Goal: Task Accomplishment & Management: Manage account settings

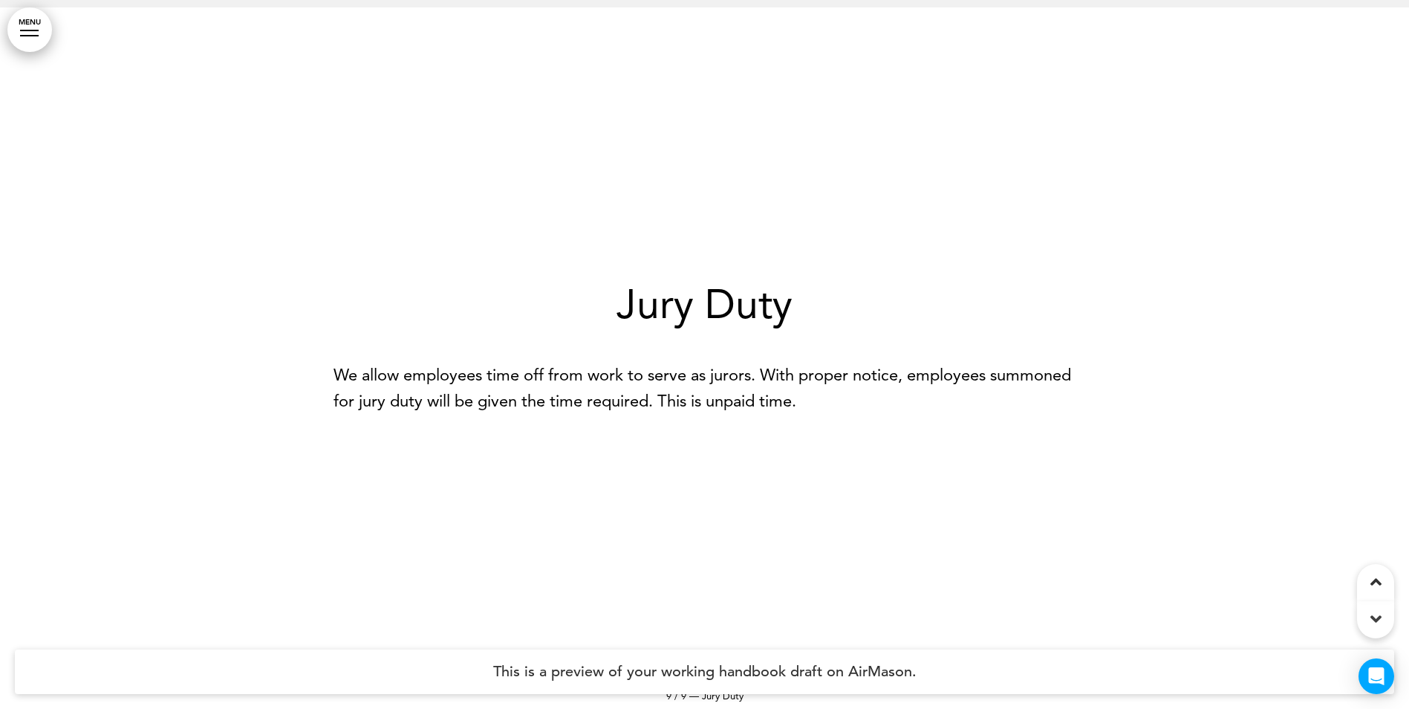
scroll to position [5669, 0]
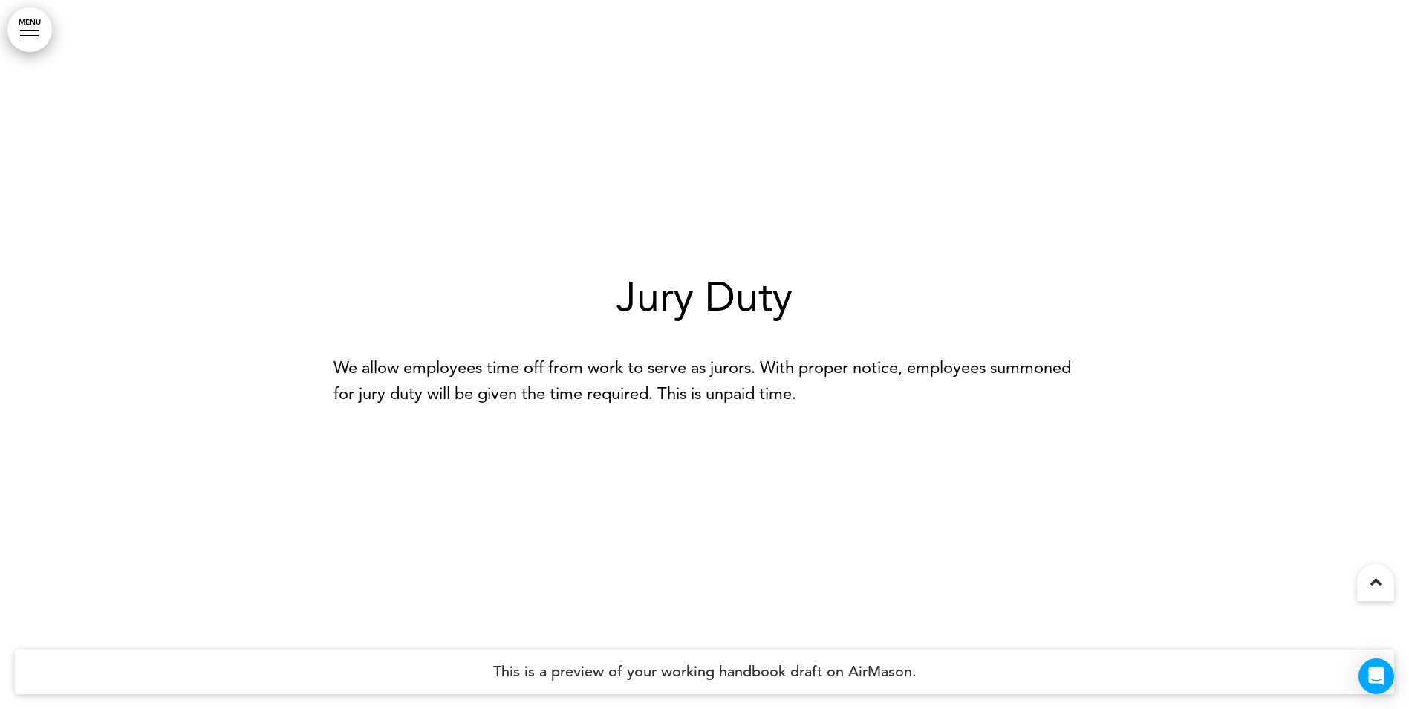
click at [1375, 588] on icon at bounding box center [1375, 582] width 11 height 18
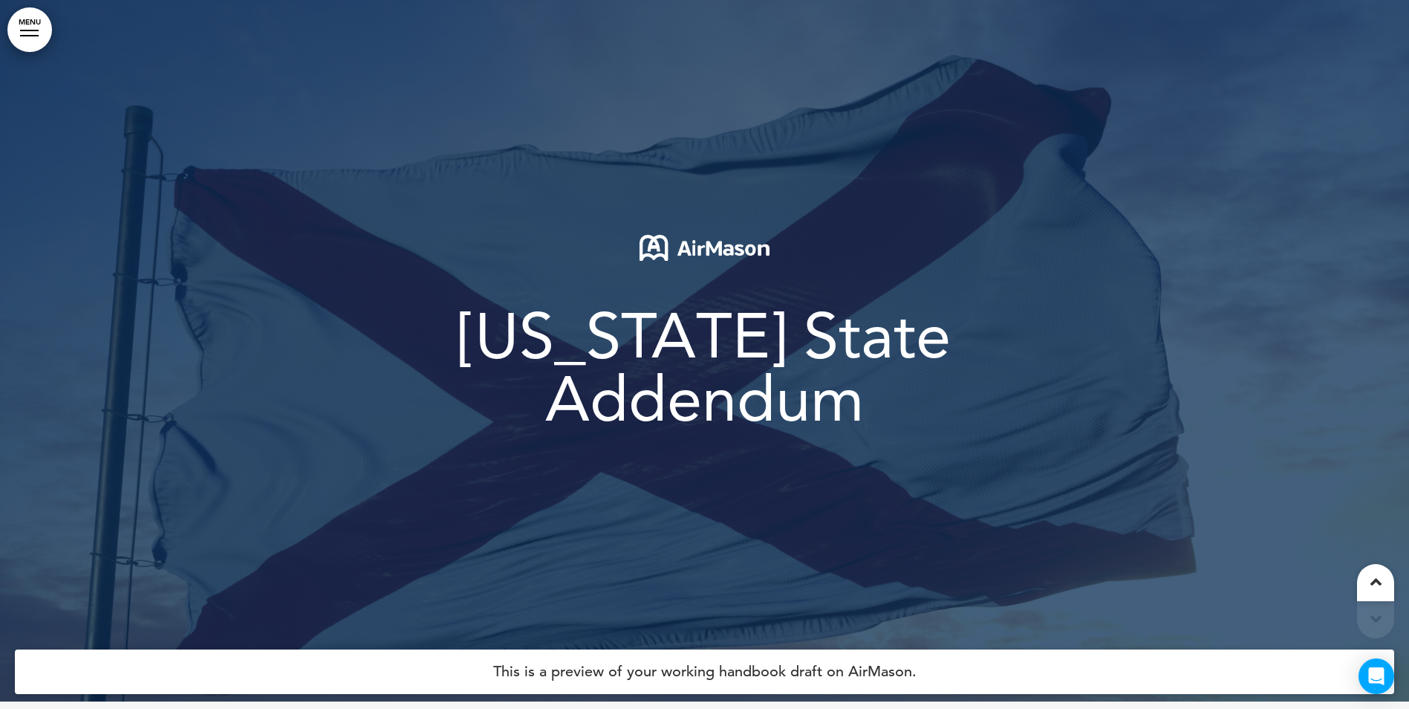
scroll to position [0, 0]
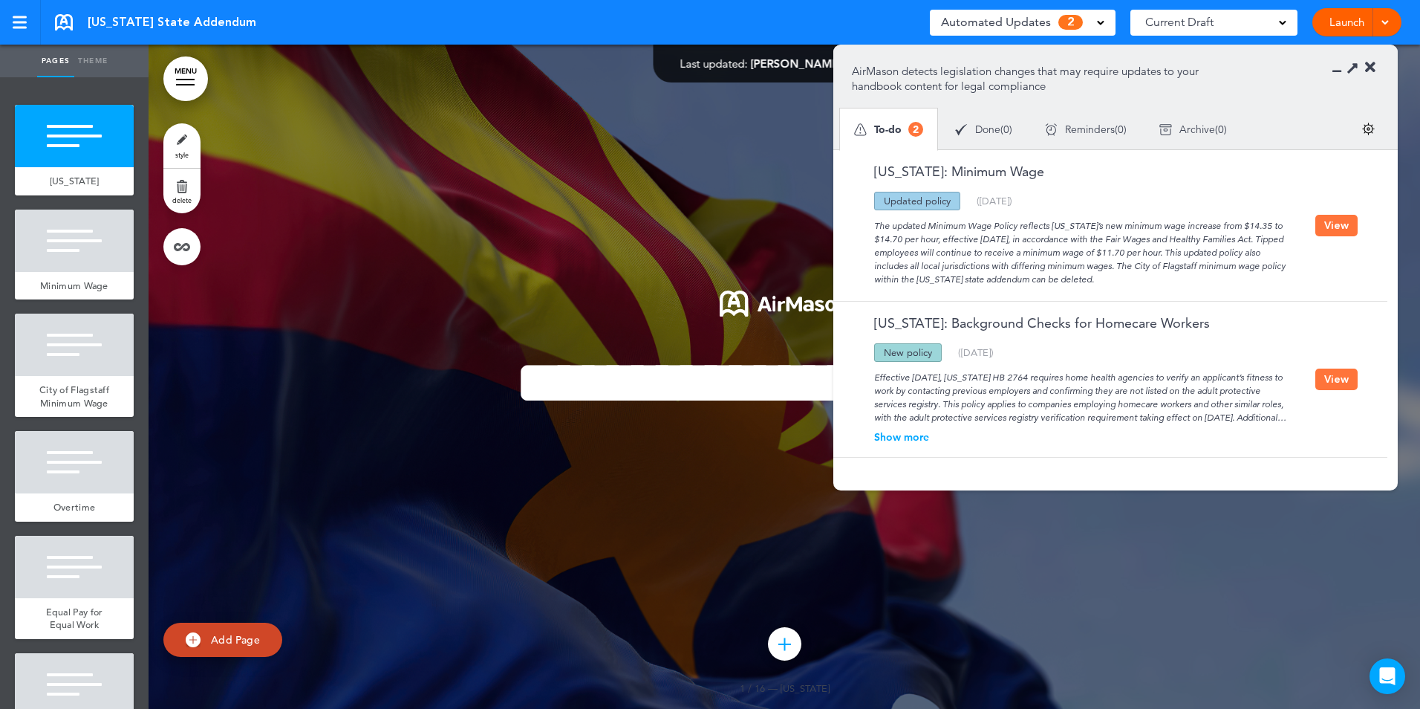
click at [1367, 130] on img at bounding box center [1368, 129] width 13 height 13
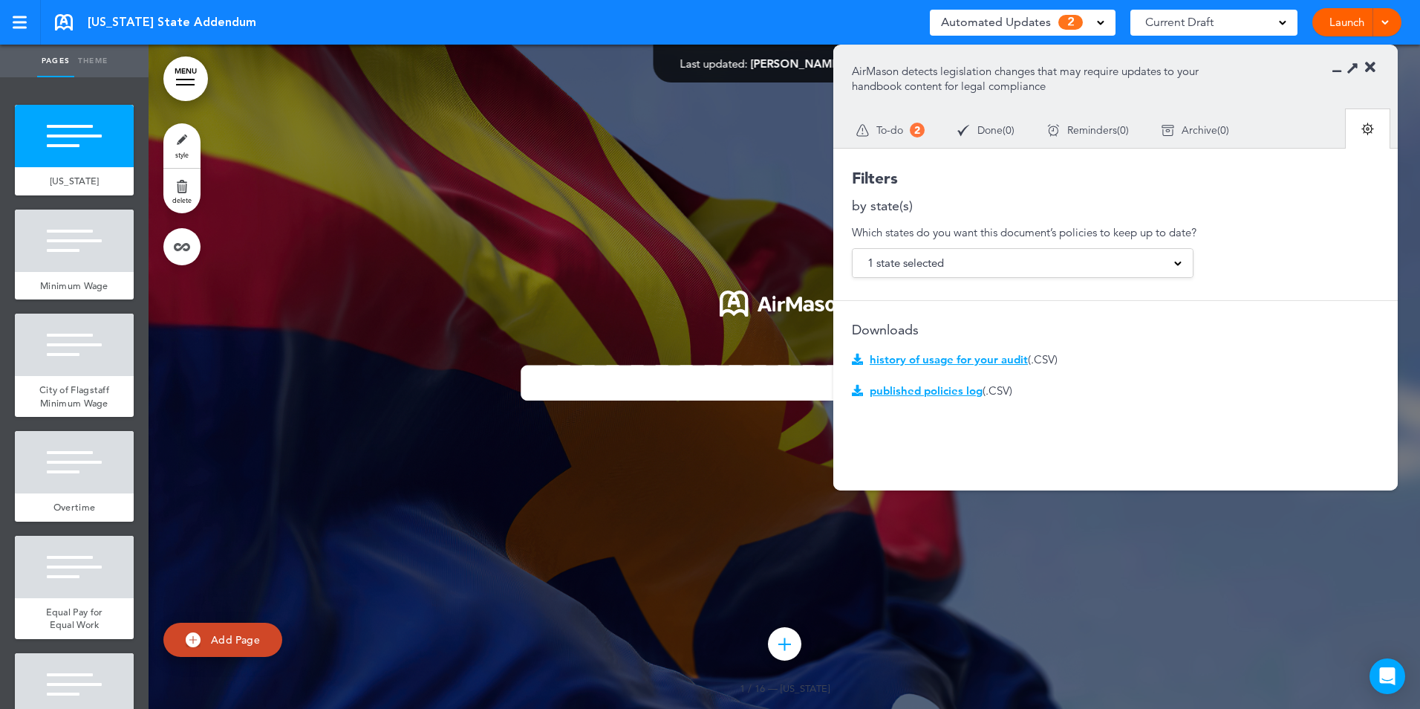
click at [1182, 261] on div "1 state selected" at bounding box center [1023, 263] width 340 height 28
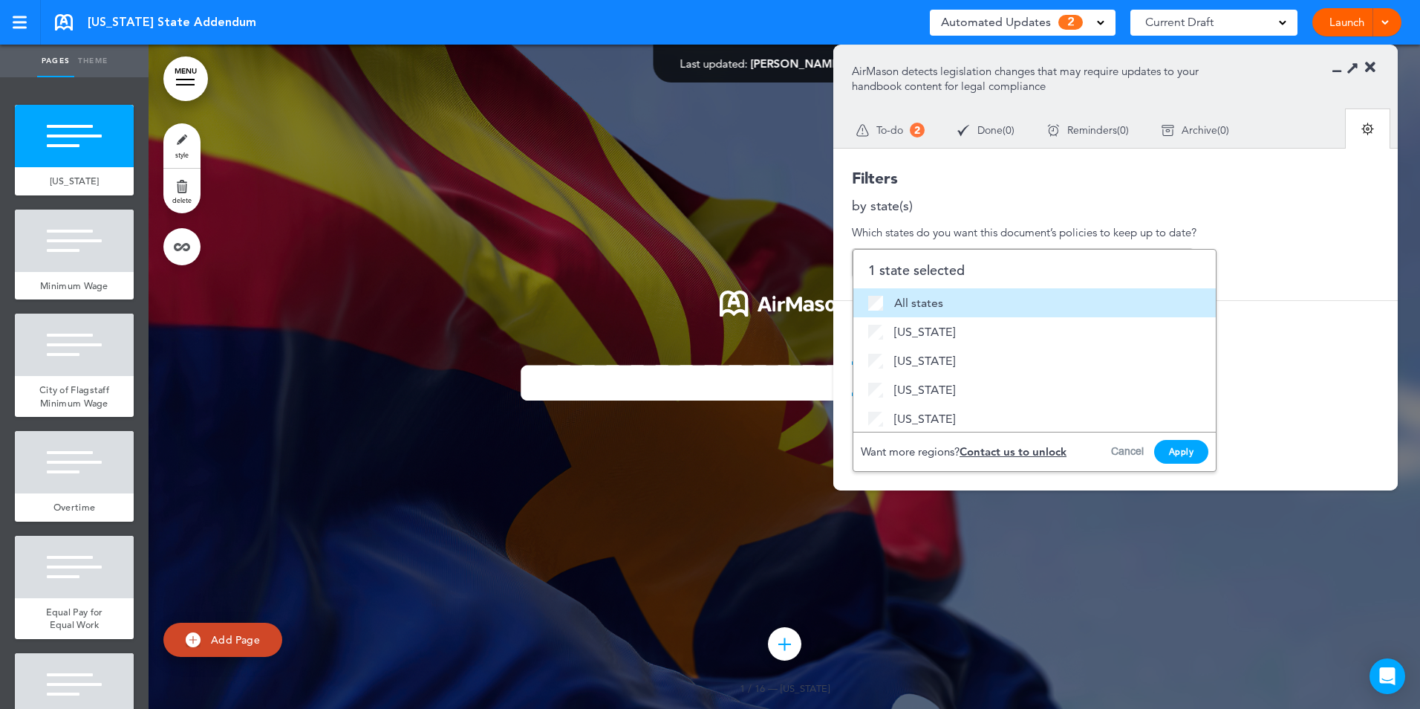
click at [902, 299] on span "All states" at bounding box center [918, 302] width 49 height 19
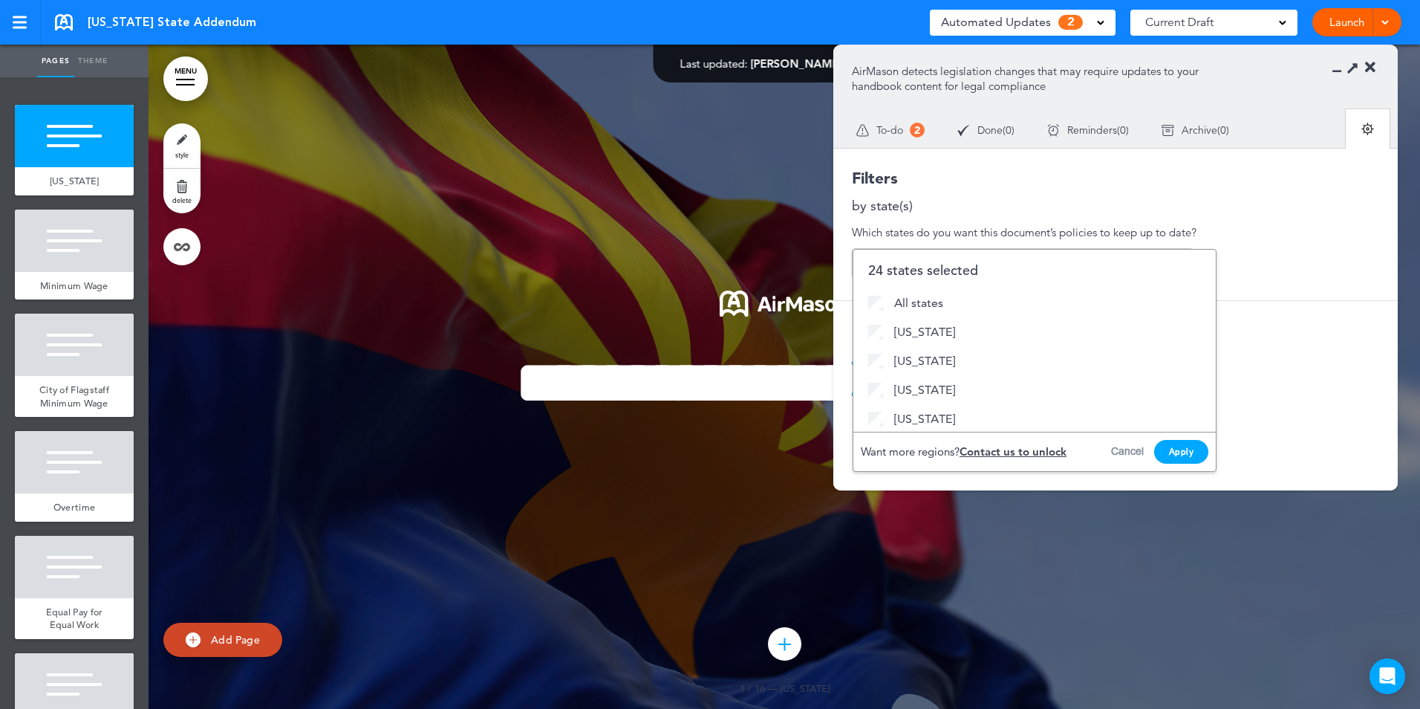
click at [1177, 452] on button "Apply" at bounding box center [1181, 452] width 55 height 24
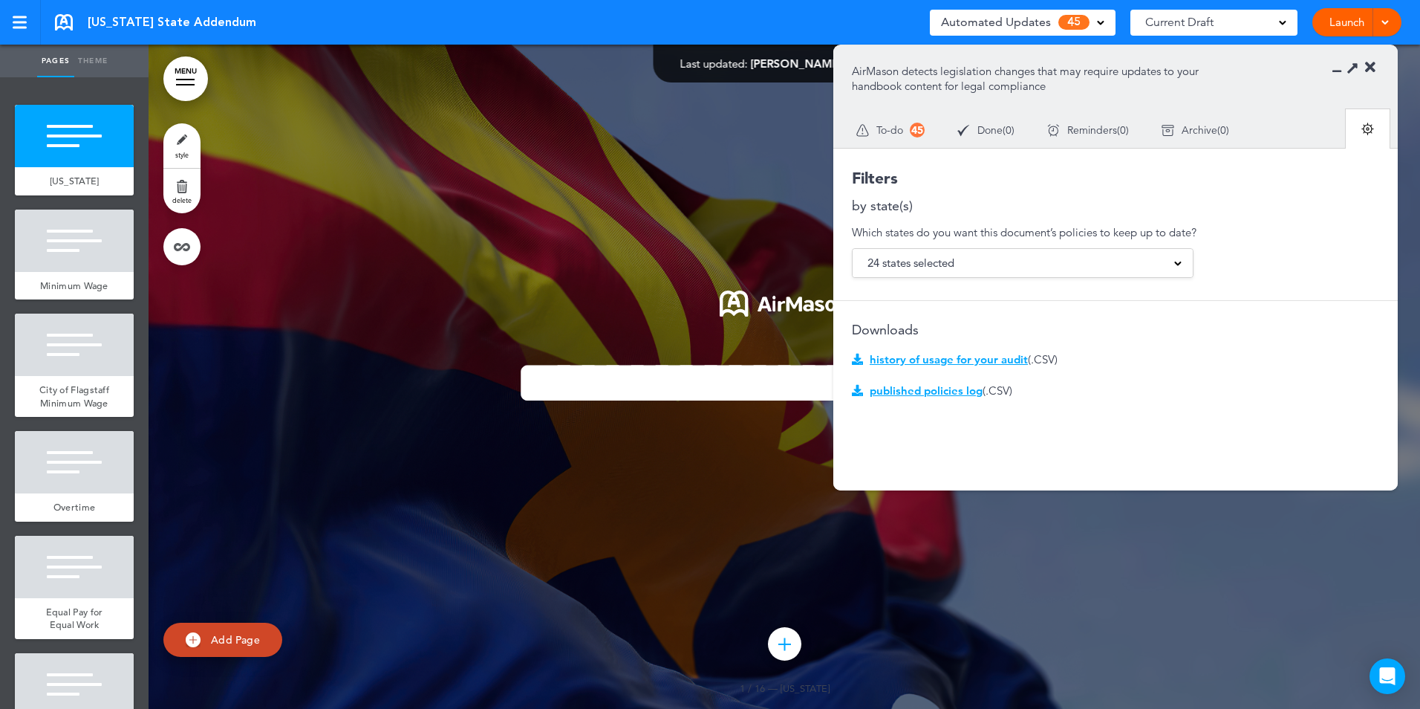
click at [890, 131] on span "To-do" at bounding box center [889, 130] width 27 height 10
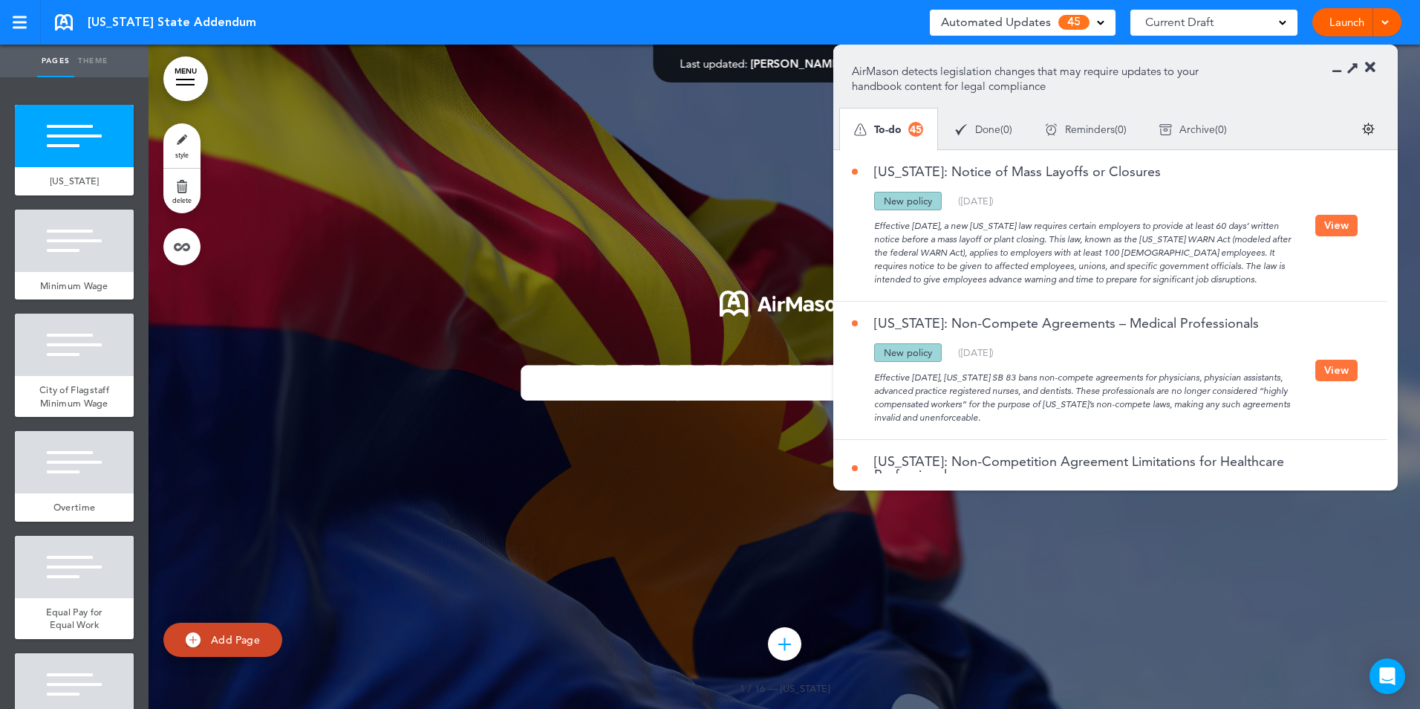
drag, startPoint x: 871, startPoint y: 175, endPoint x: 859, endPoint y: 198, distance: 25.6
click at [859, 198] on div "Updated policy New policy Deleted policy ( 08/06/2025 )" at bounding box center [1084, 201] width 464 height 19
click at [1365, 133] on img at bounding box center [1368, 129] width 13 height 13
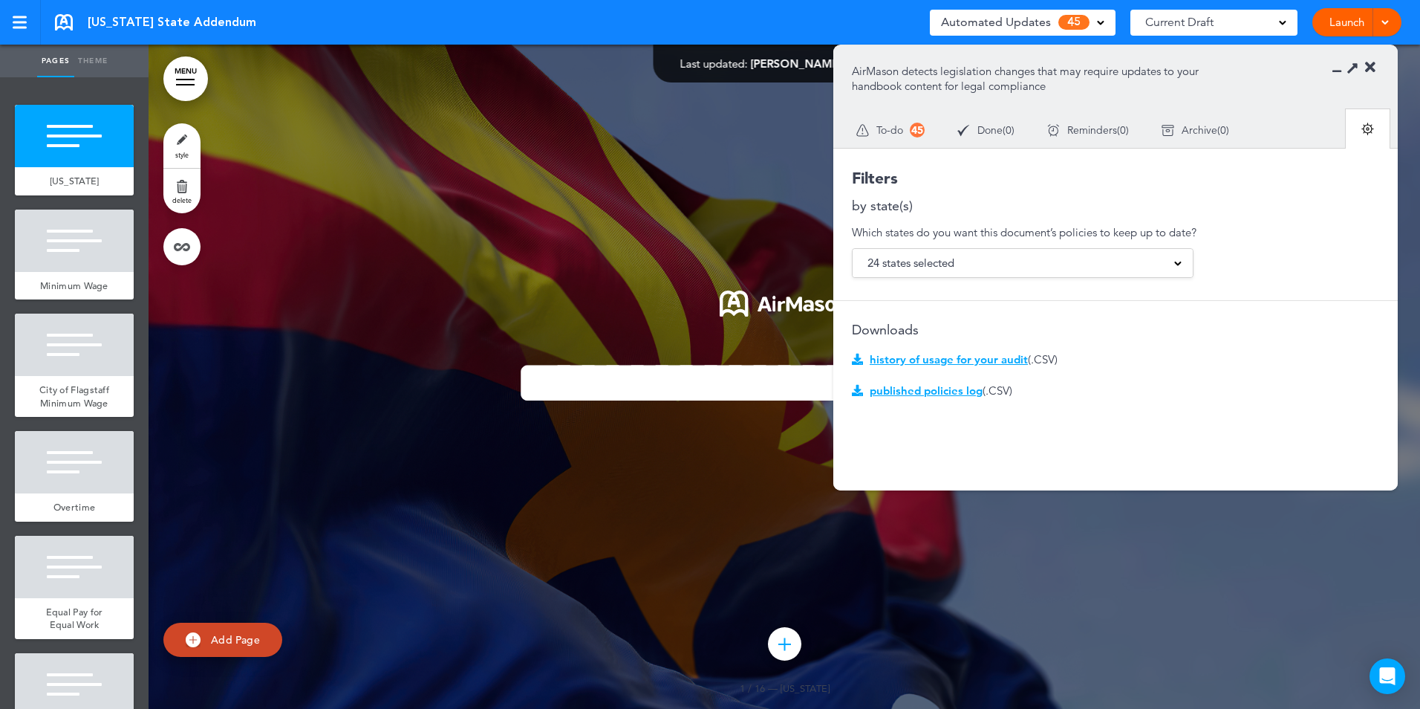
click at [1175, 267] on div "24 states selected" at bounding box center [1023, 263] width 340 height 28
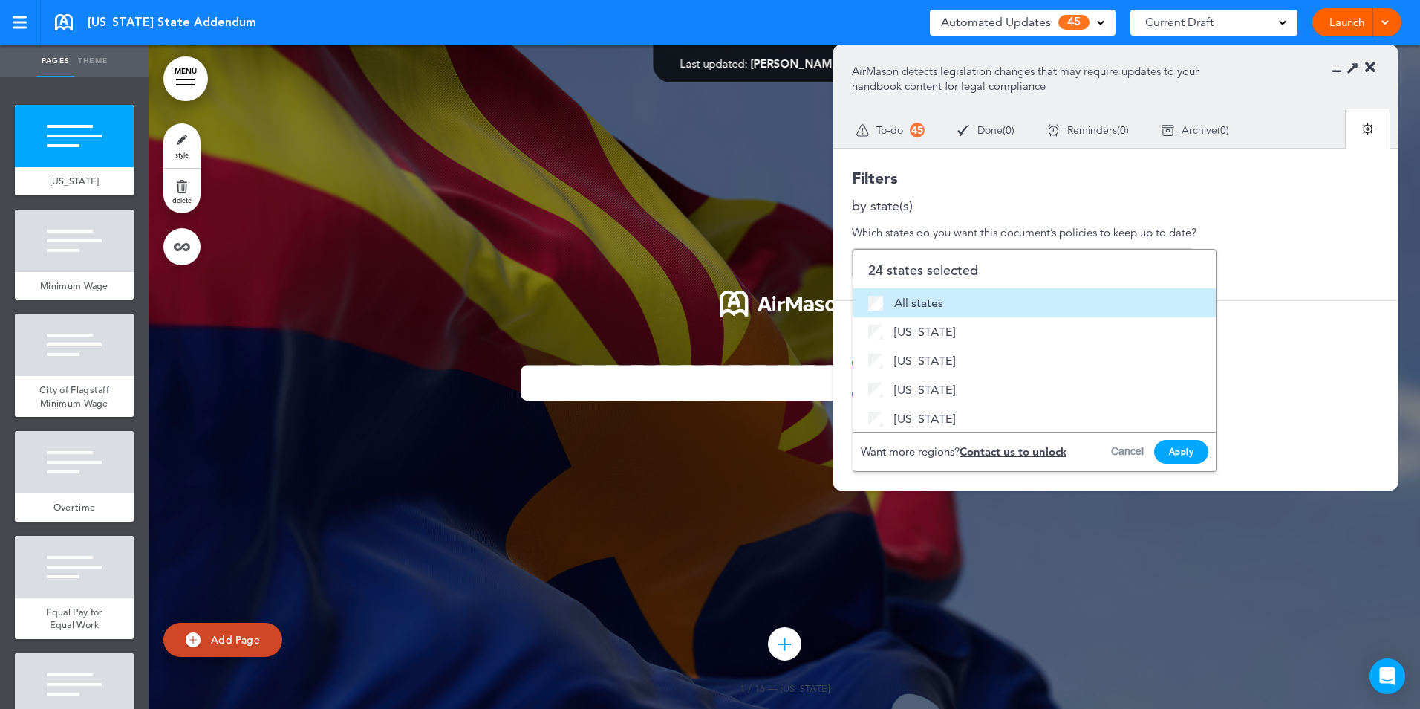
click at [929, 296] on span "All states" at bounding box center [918, 302] width 49 height 19
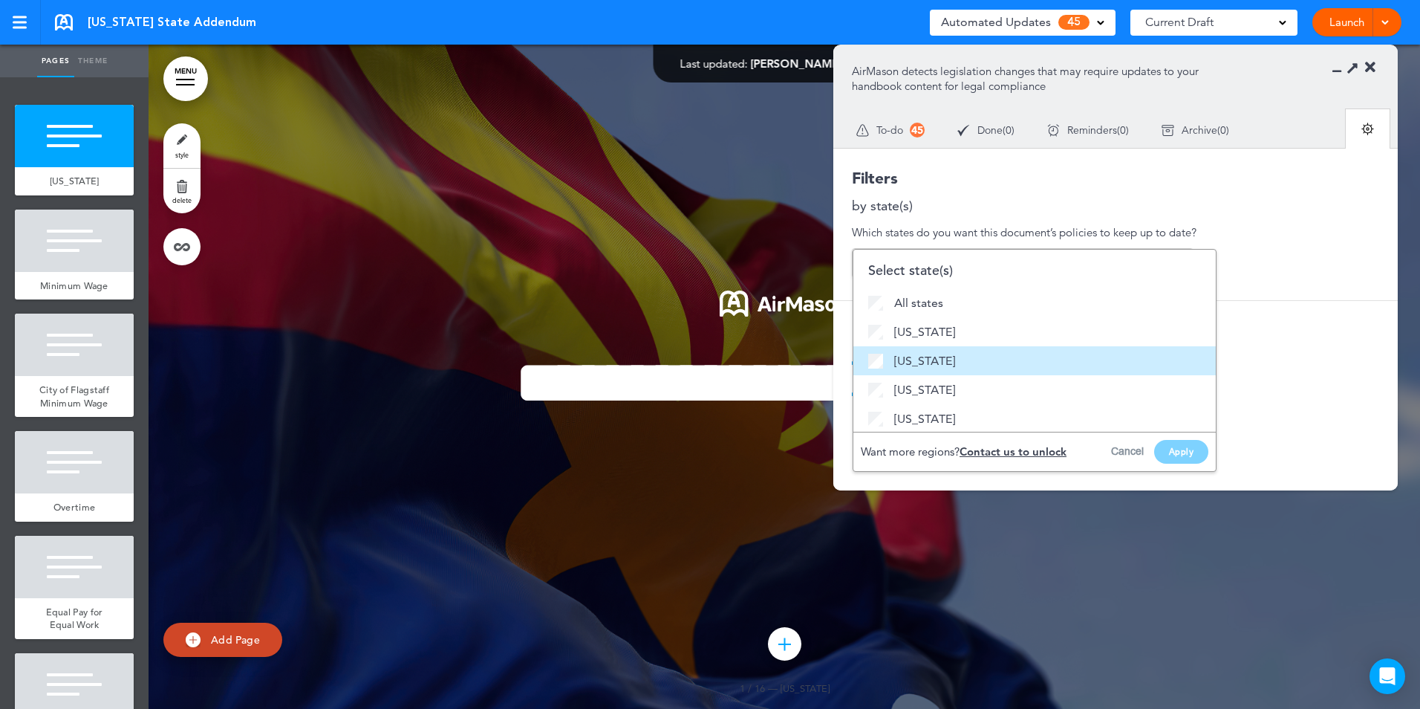
click at [914, 365] on span "[US_STATE]" at bounding box center [924, 360] width 61 height 19
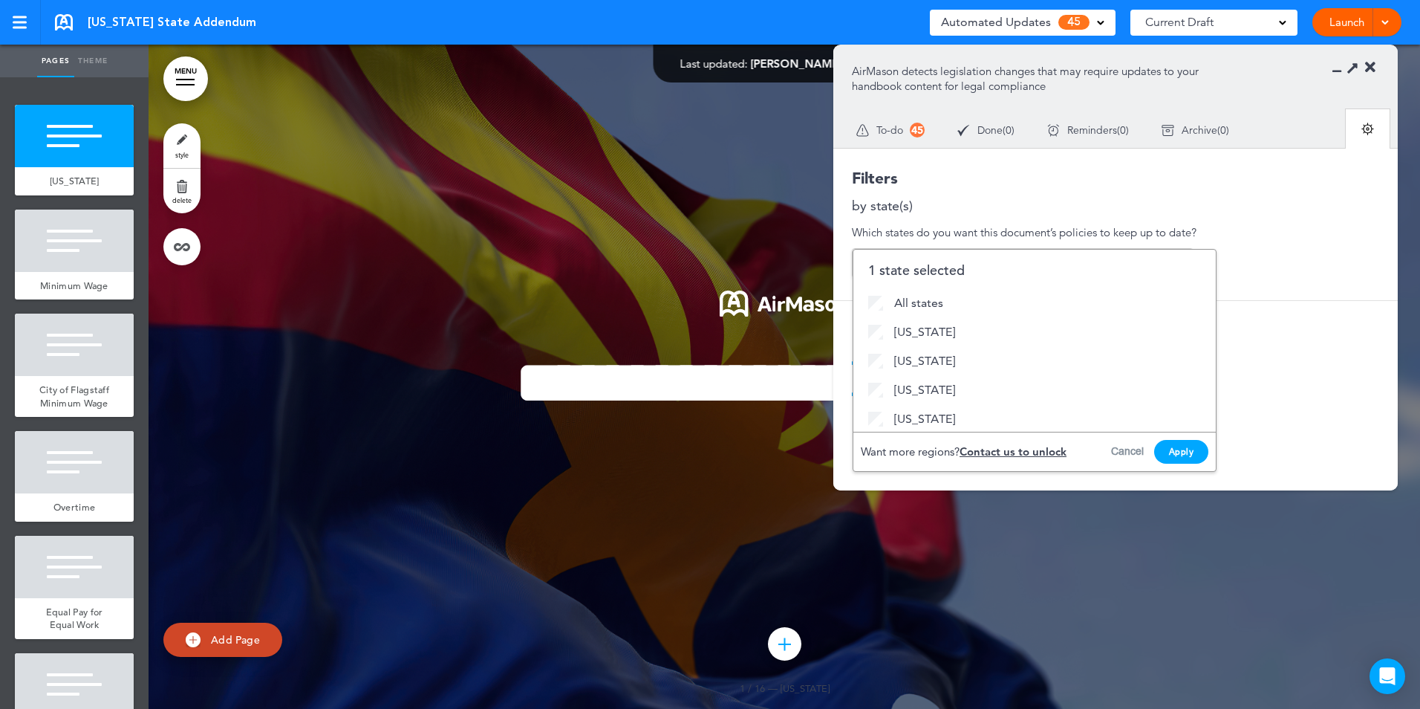
click at [1169, 452] on button "Apply" at bounding box center [1181, 452] width 55 height 24
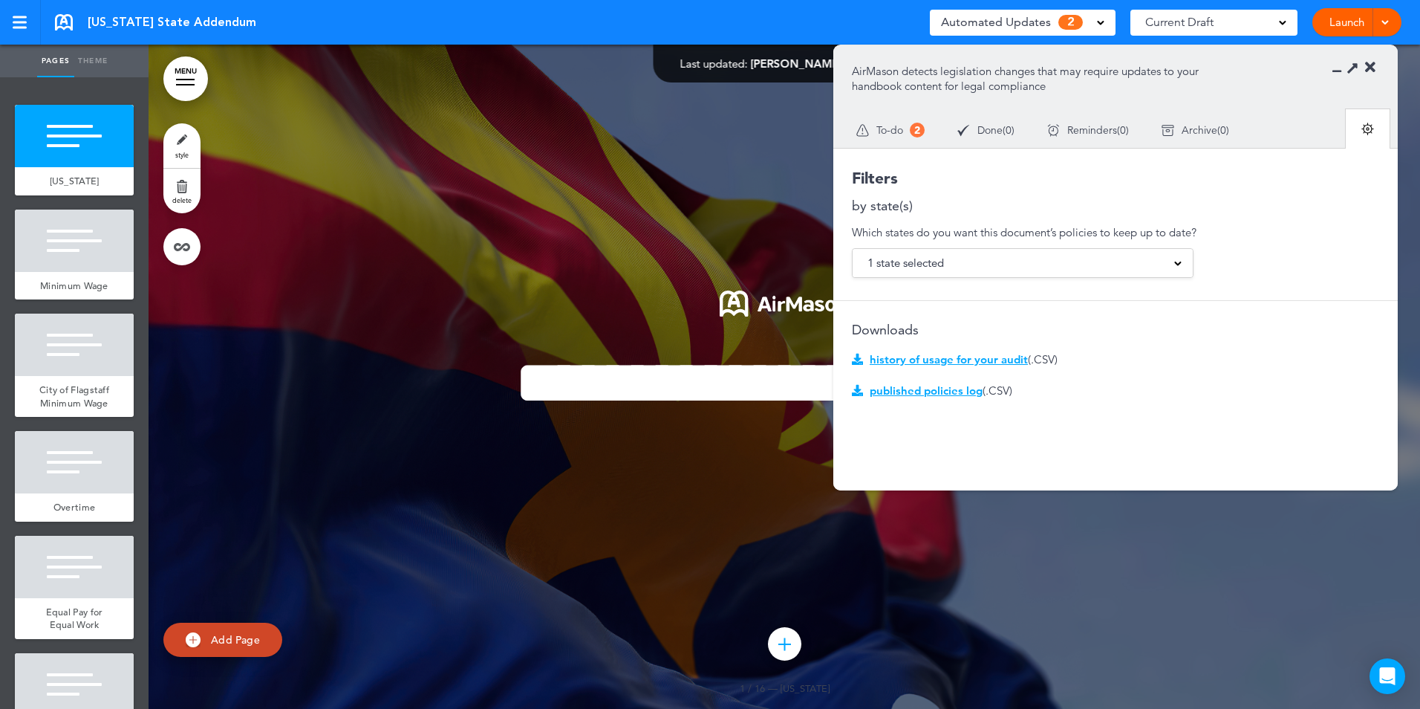
click at [886, 131] on span "To-do" at bounding box center [889, 130] width 27 height 10
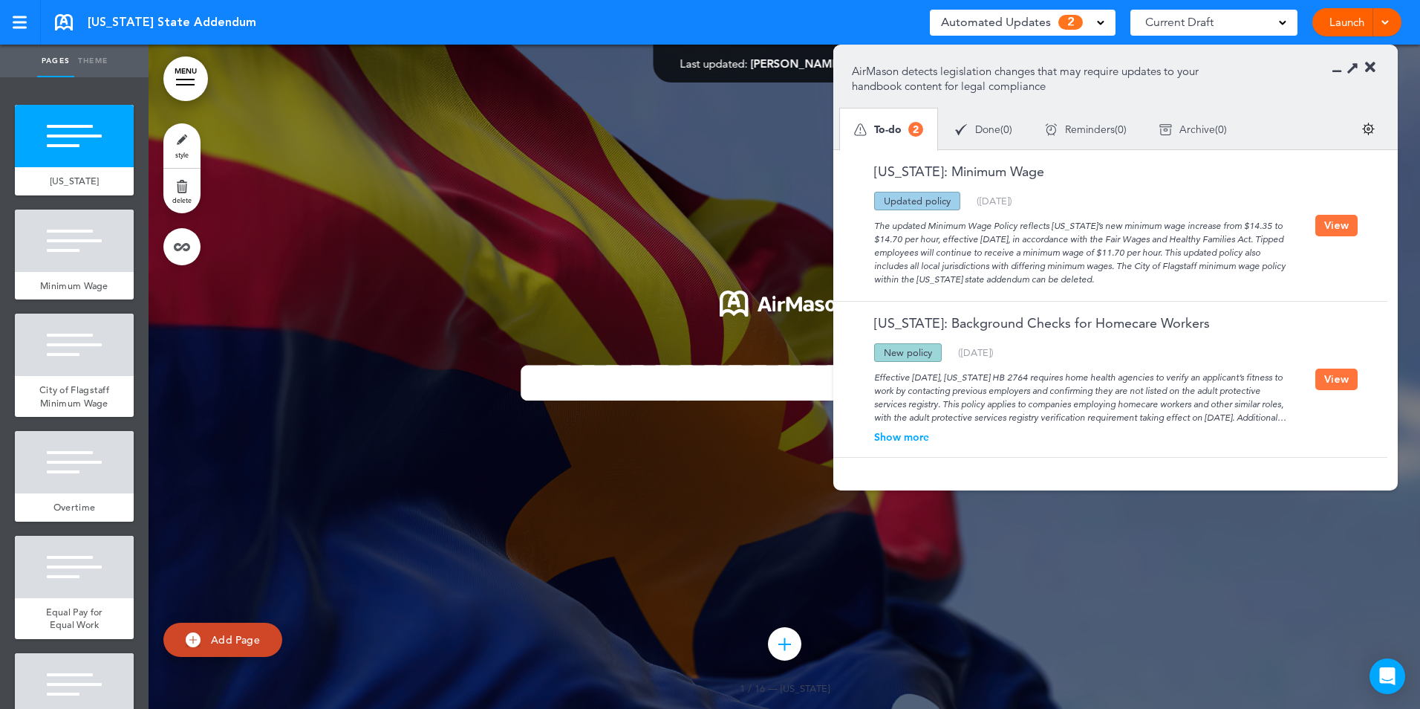
click at [1371, 134] on img at bounding box center [1368, 129] width 13 height 13
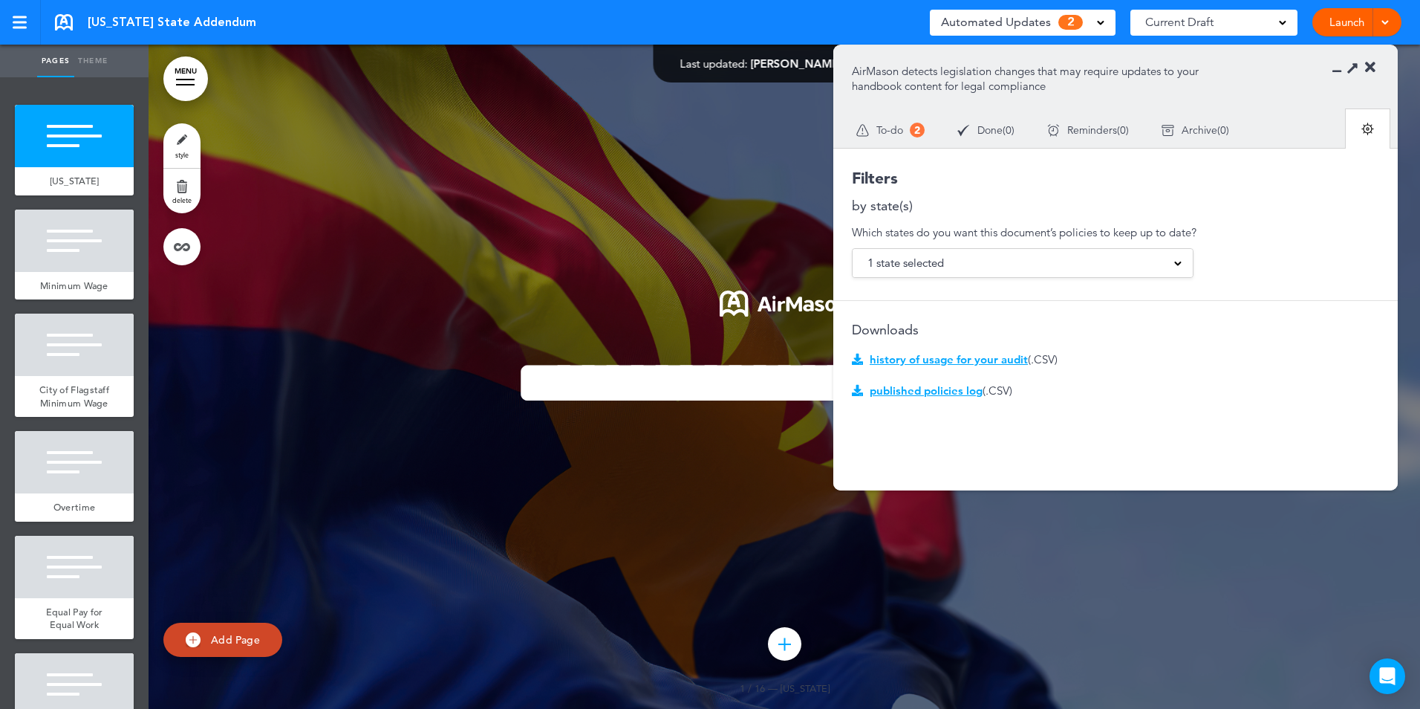
click at [1091, 273] on div "1 state selected" at bounding box center [1023, 263] width 340 height 28
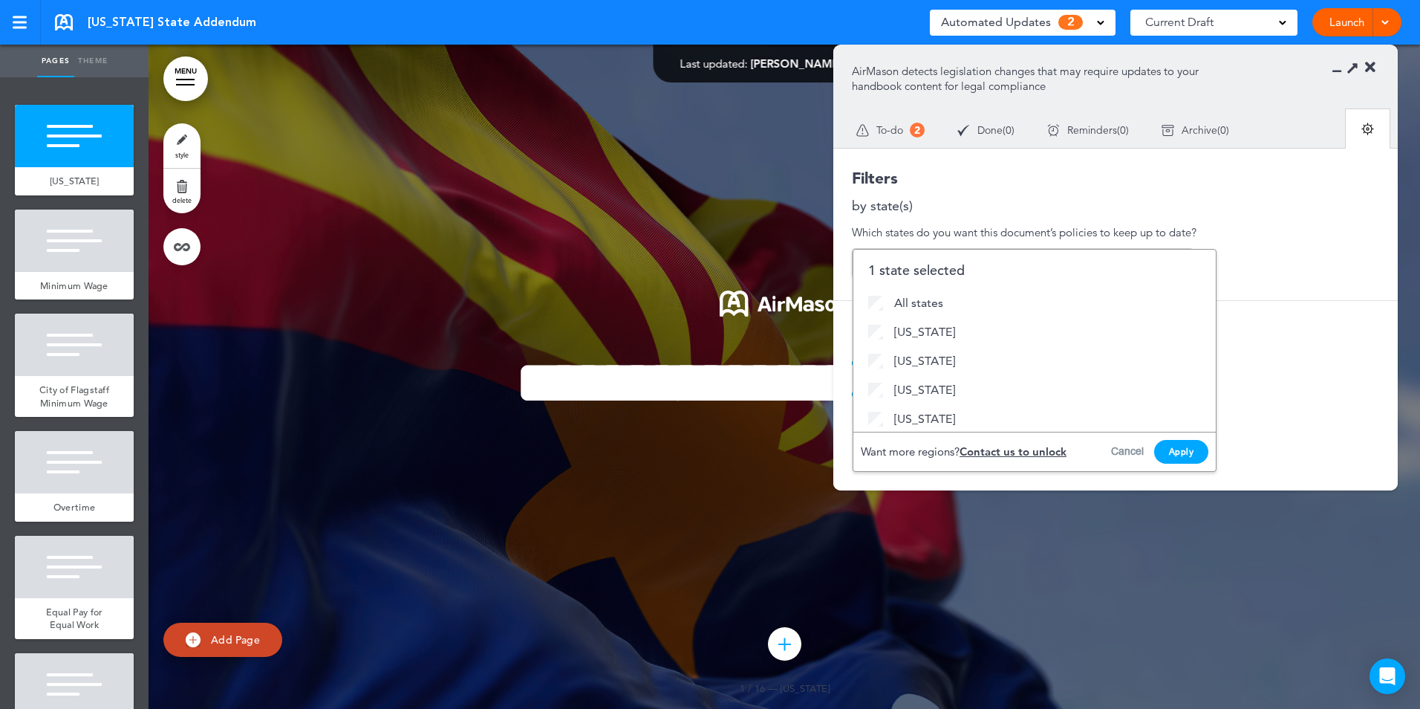
click at [1236, 245] on div "Filters by state(s) Which states do you want this document’s policies to keep u…" at bounding box center [1115, 370] width 565 height 445
click at [1272, 239] on div "Which states do you want this document’s policies to keep up to date?" at bounding box center [1115, 232] width 527 height 15
click at [1175, 235] on div "Which states do you want this document’s policies to keep up to date?" at bounding box center [1115, 232] width 527 height 15
click at [1197, 446] on button "Apply" at bounding box center [1181, 452] width 55 height 24
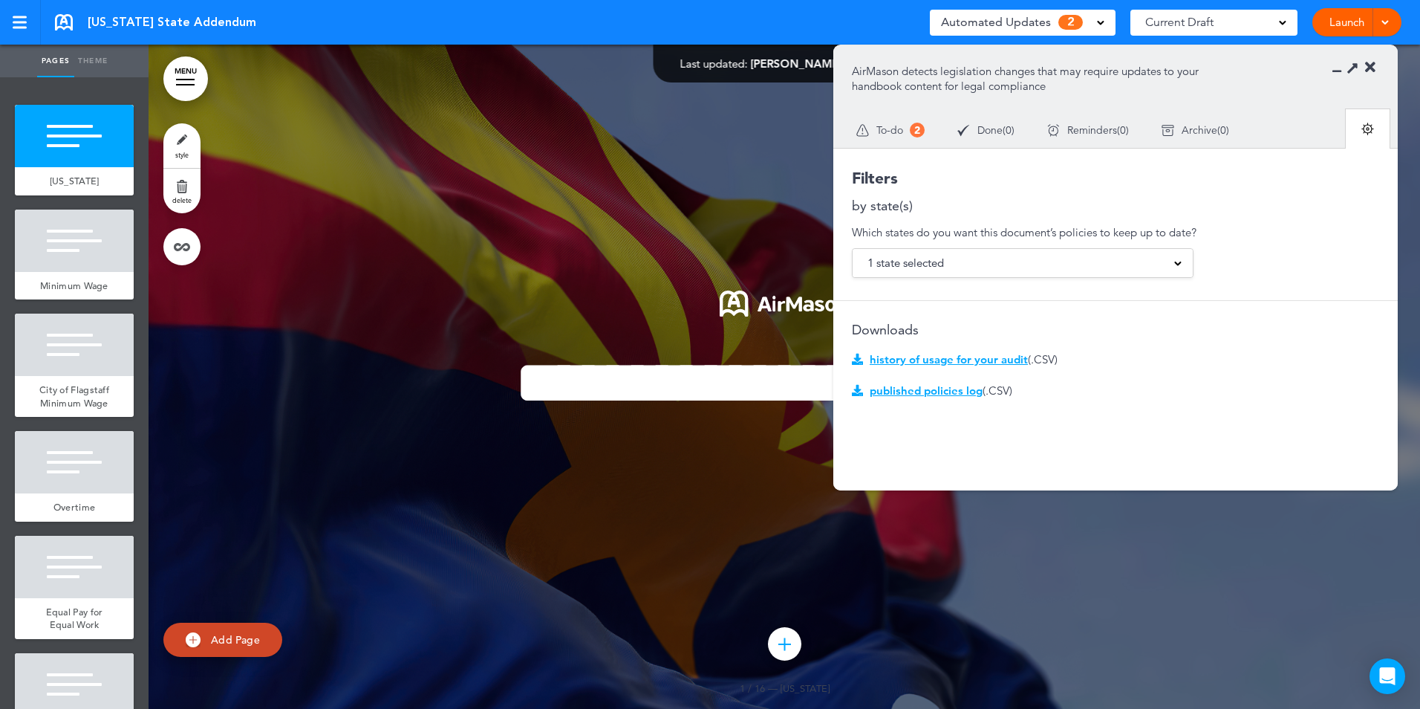
click at [963, 389] on span "published policies log" at bounding box center [926, 390] width 113 height 14
click at [1172, 266] on div "1 state selected" at bounding box center [1023, 263] width 340 height 28
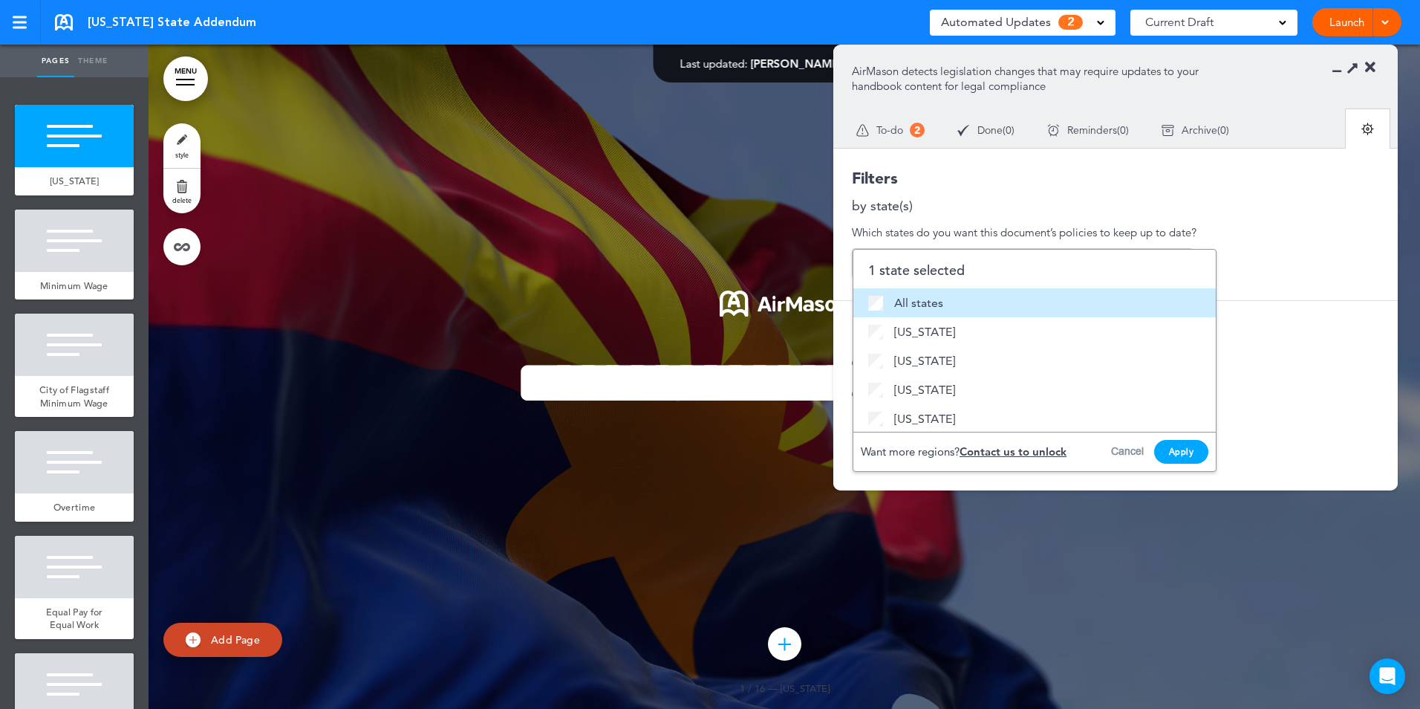
click at [906, 302] on span "All states" at bounding box center [918, 302] width 49 height 19
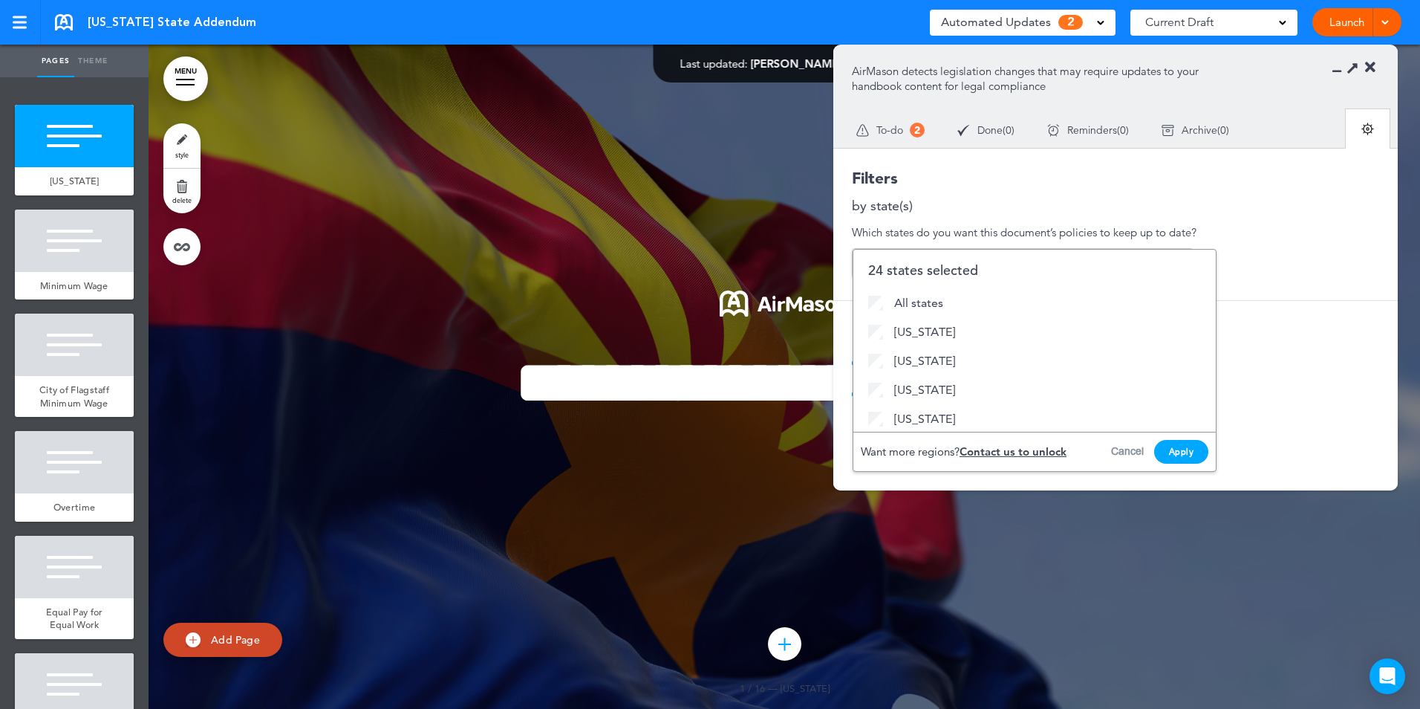
click at [1201, 461] on button "Apply" at bounding box center [1181, 452] width 55 height 24
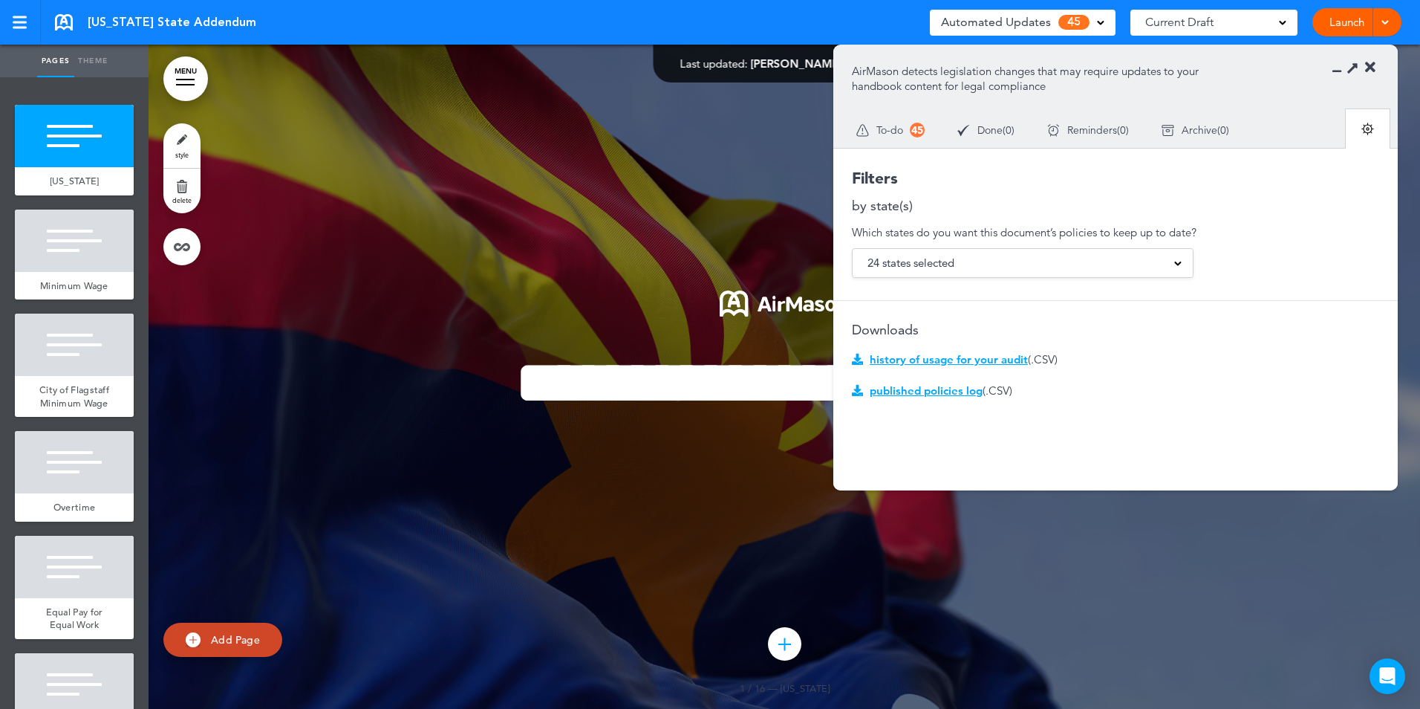
click at [922, 391] on span "published policies log" at bounding box center [926, 390] width 113 height 14
click at [1032, 263] on div "24 states selected" at bounding box center [1023, 263] width 340 height 28
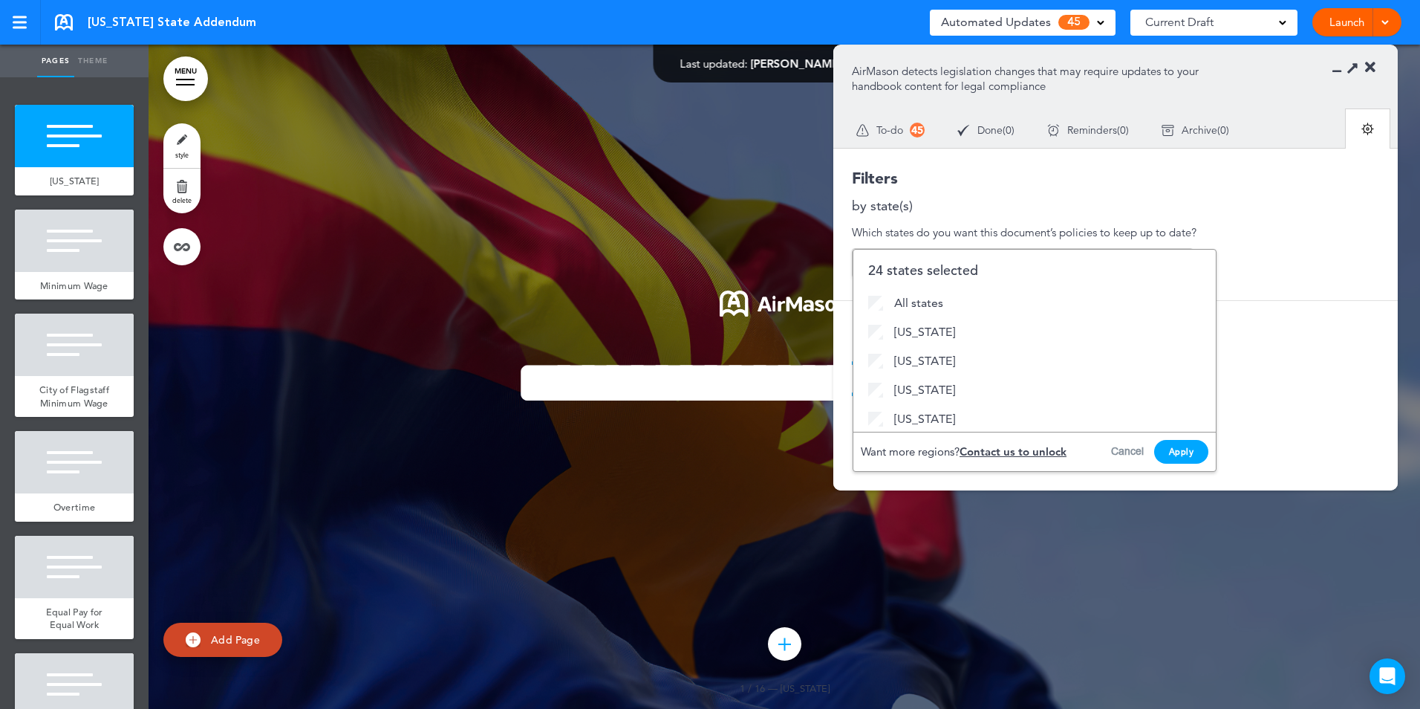
click at [1099, 222] on div "Filters by state(s) Which states do you want this document’s policies to keep u…" at bounding box center [1115, 370] width 565 height 445
click at [1125, 449] on button "Cancel" at bounding box center [1127, 451] width 33 height 14
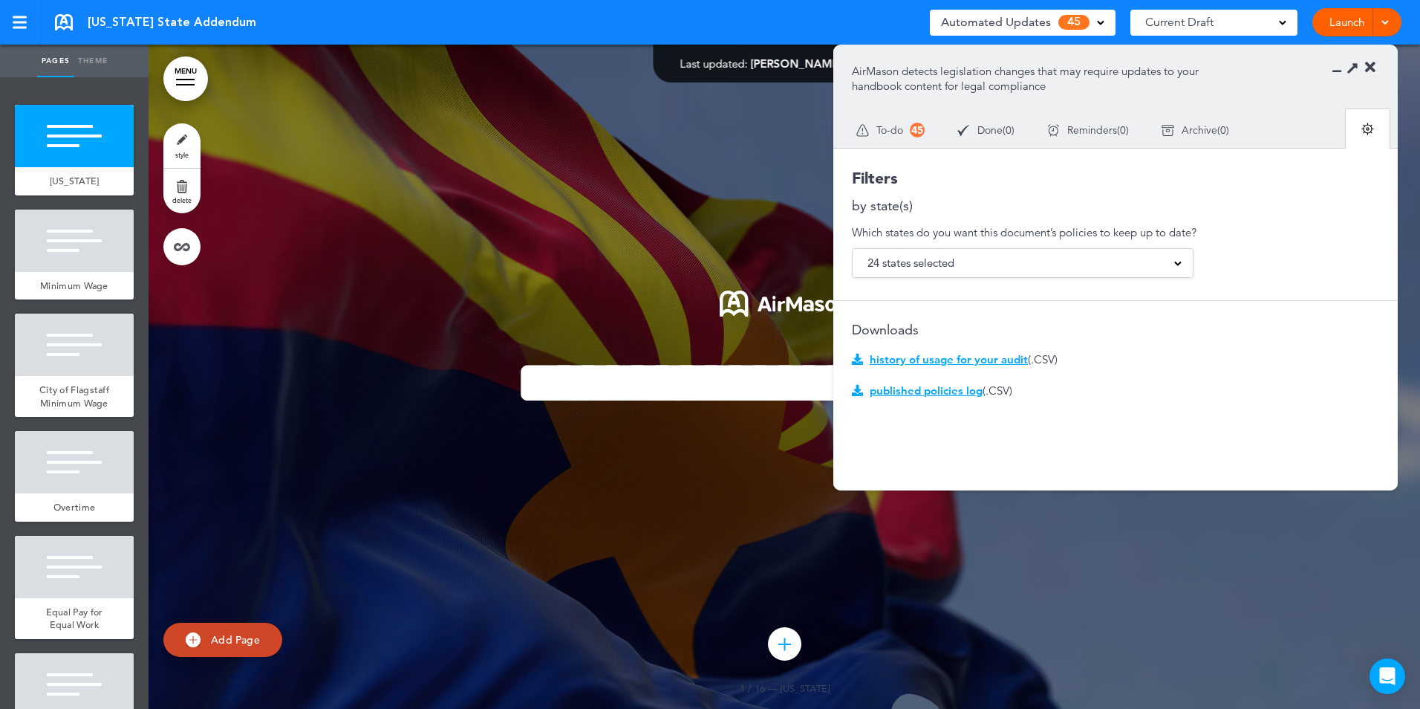
click at [1022, 257] on div "24 states selected" at bounding box center [1023, 263] width 340 height 28
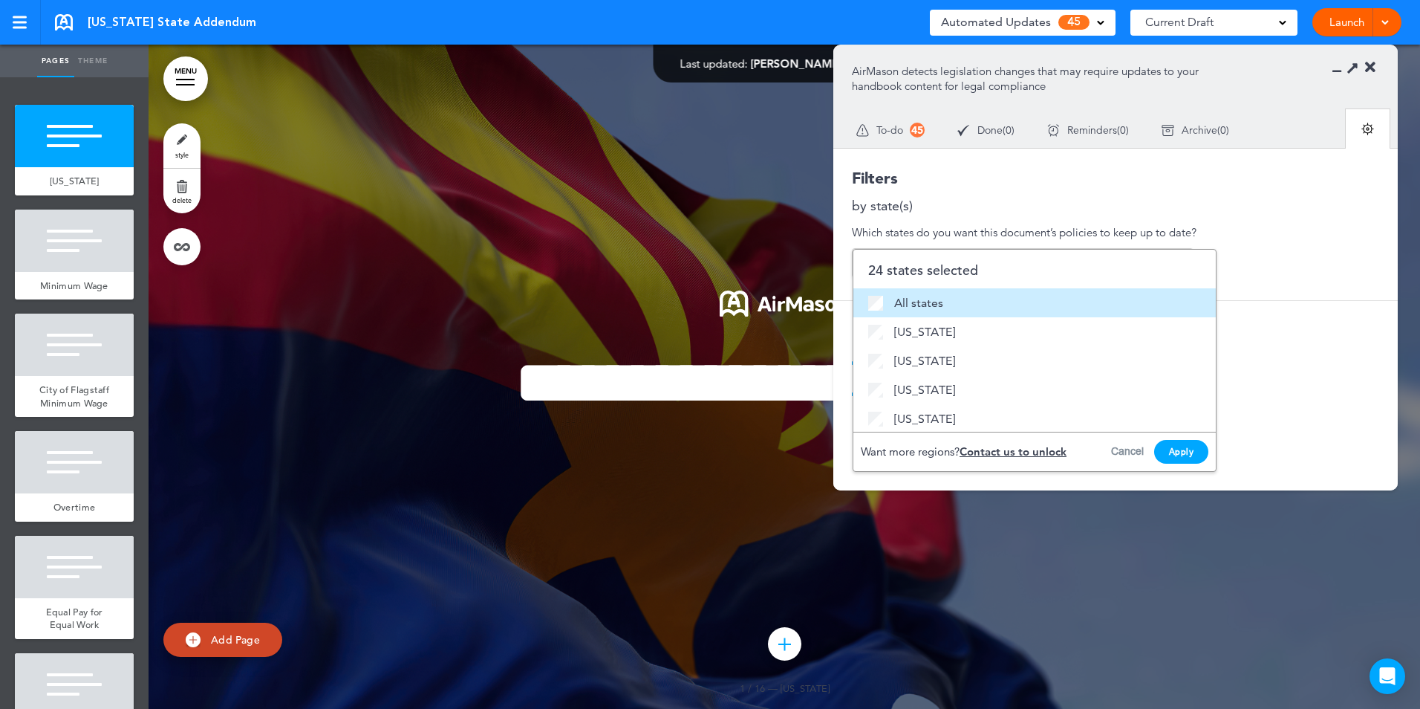
click at [922, 302] on span "All states" at bounding box center [918, 302] width 49 height 19
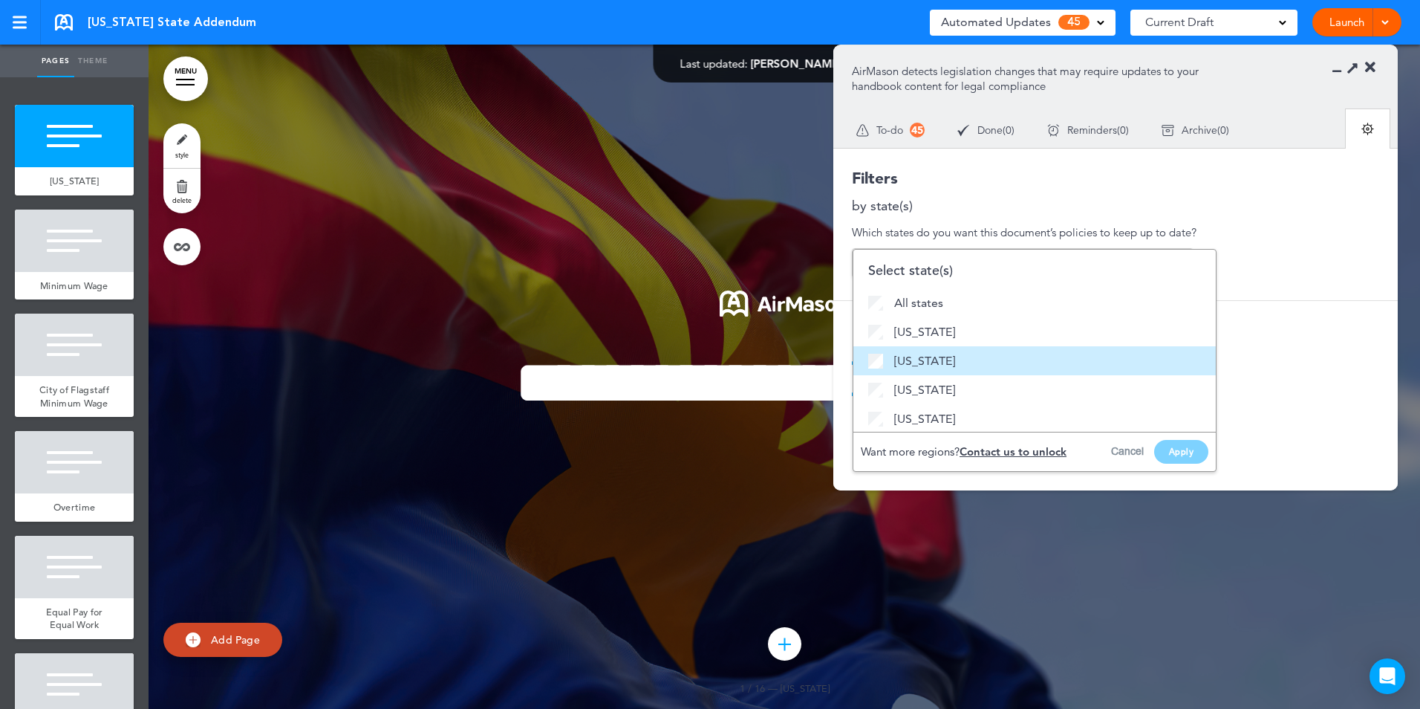
click at [905, 362] on span "Arizona" at bounding box center [924, 360] width 61 height 19
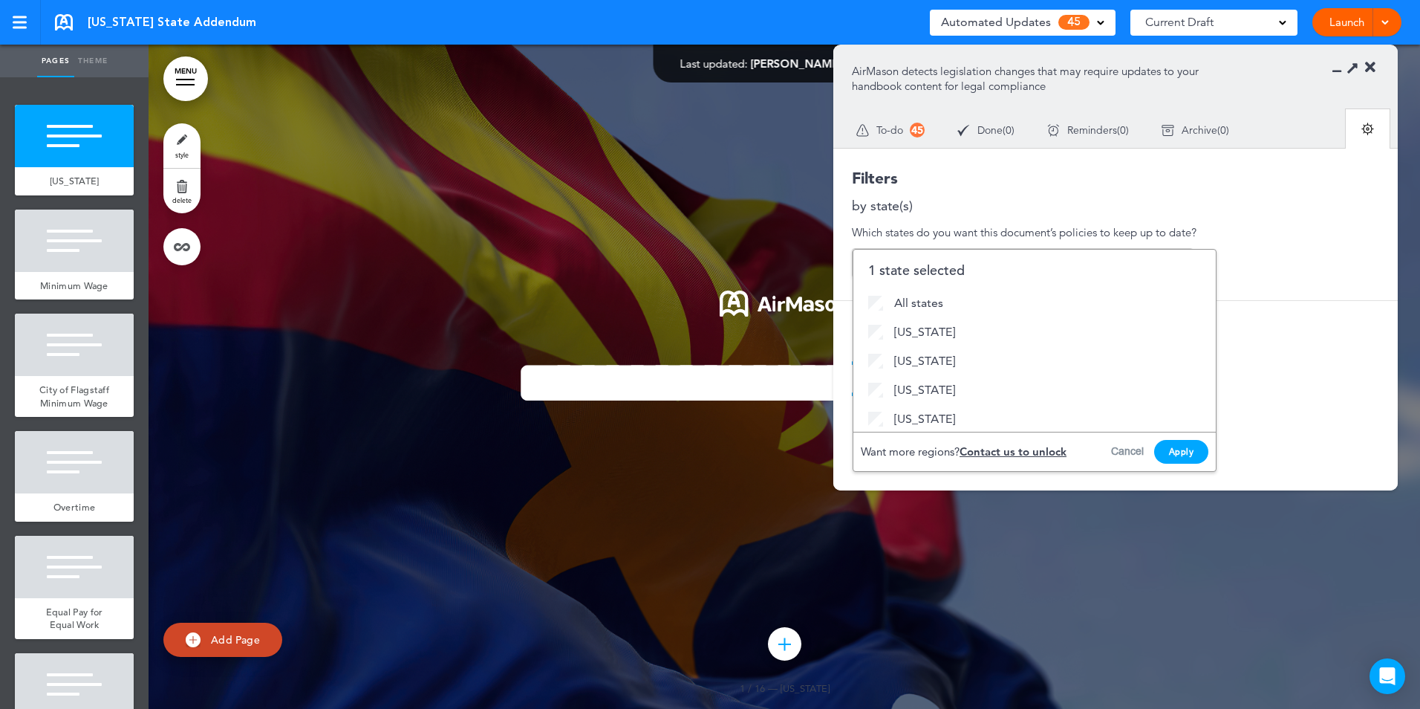
click at [1178, 450] on button "Apply" at bounding box center [1181, 452] width 55 height 24
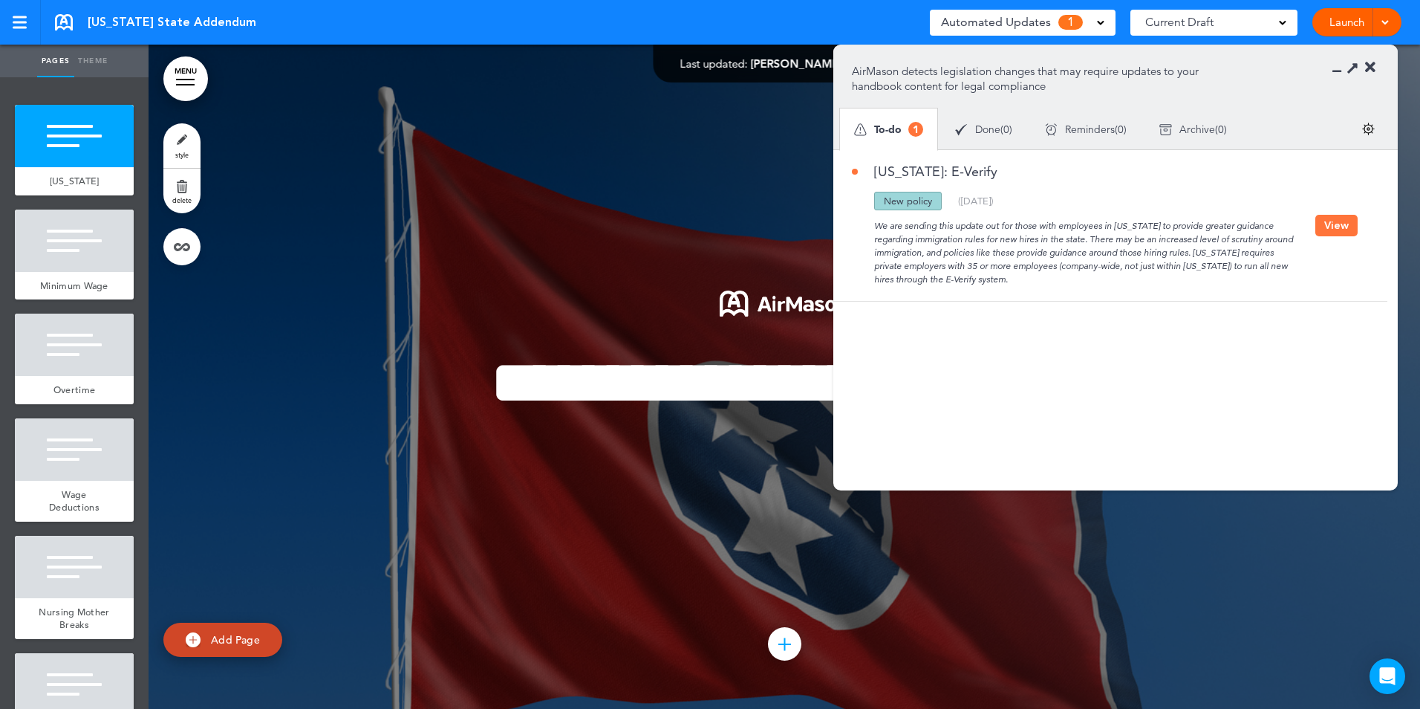
click at [989, 133] on span "Done" at bounding box center [987, 129] width 25 height 10
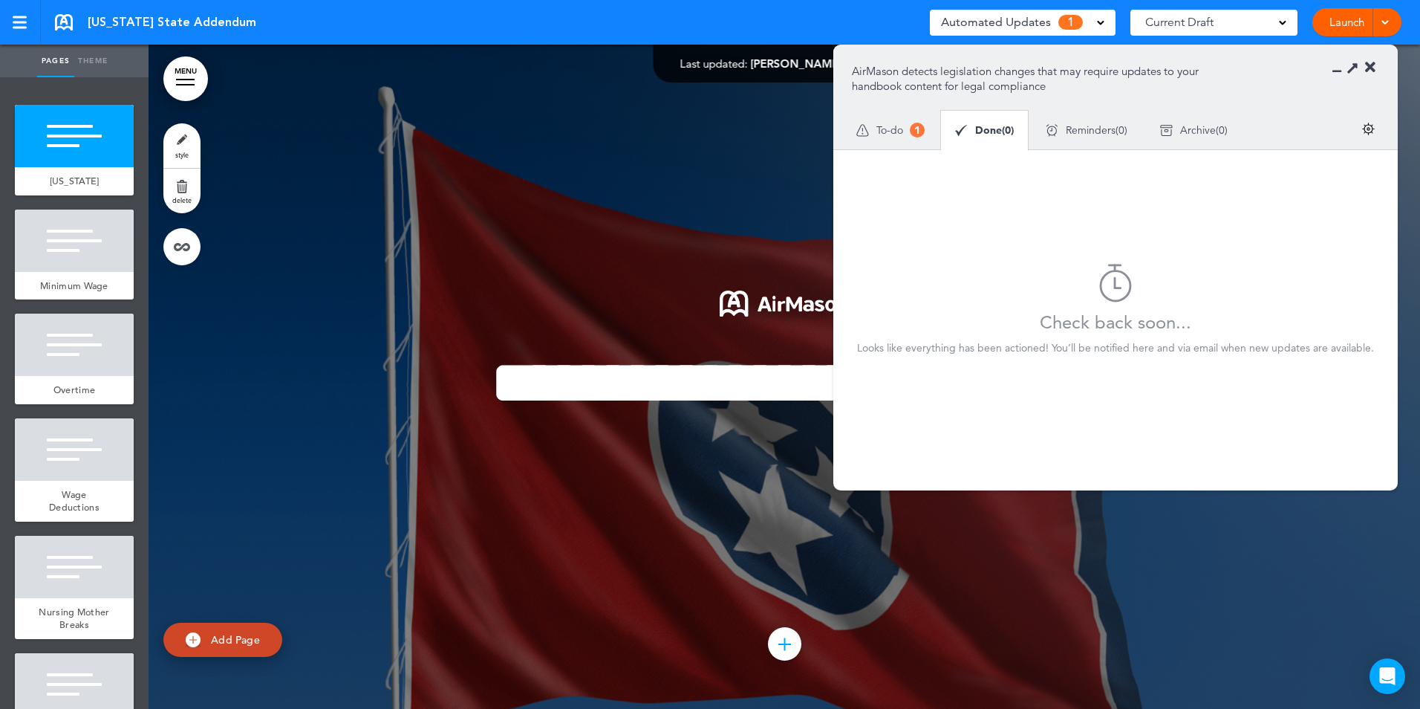
click at [1082, 145] on div "Reminders ( 0 )" at bounding box center [1087, 130] width 114 height 39
click at [1187, 141] on div "Archive ( 0 )" at bounding box center [1195, 130] width 100 height 39
click at [900, 131] on span "To-do" at bounding box center [889, 130] width 27 height 10
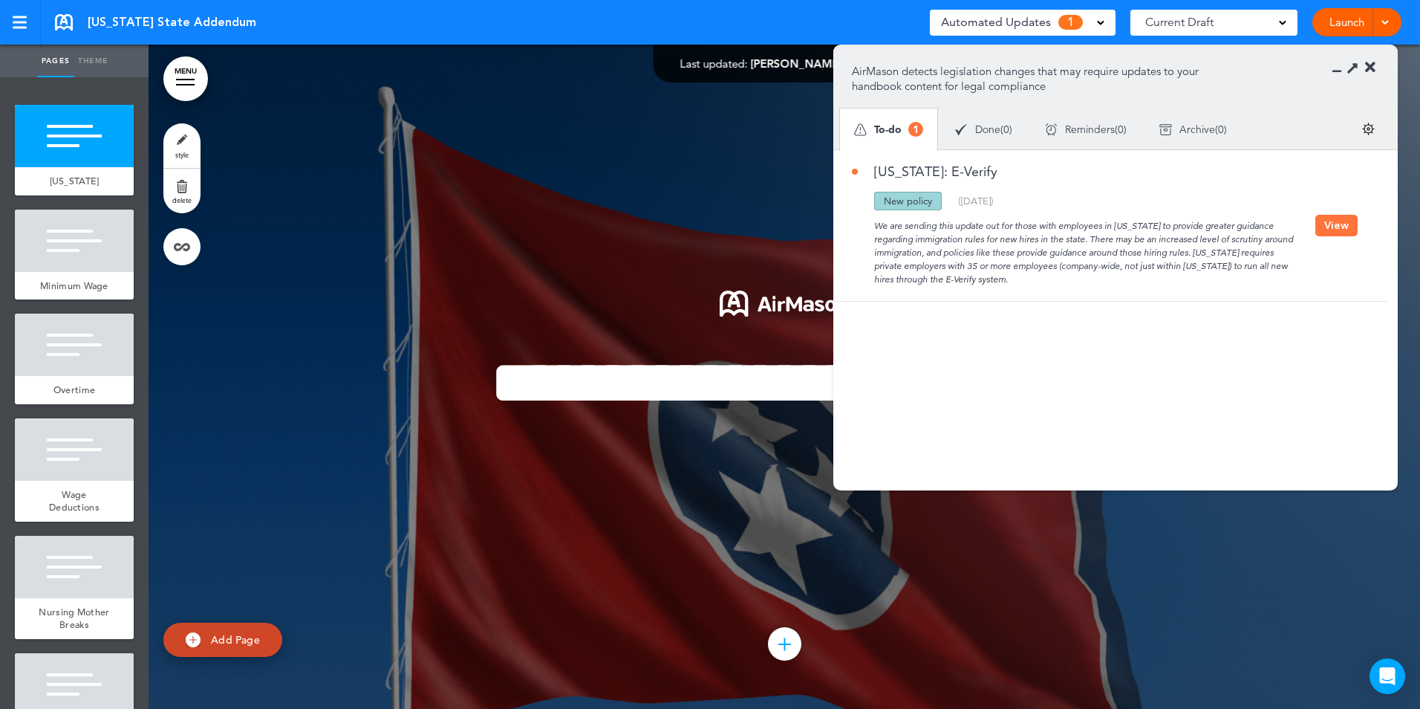
click at [1376, 71] on section "AirMason detects legislation changes that may require updates to your handbook …" at bounding box center [1115, 97] width 565 height 104
click at [1373, 67] on icon at bounding box center [1370, 67] width 10 height 15
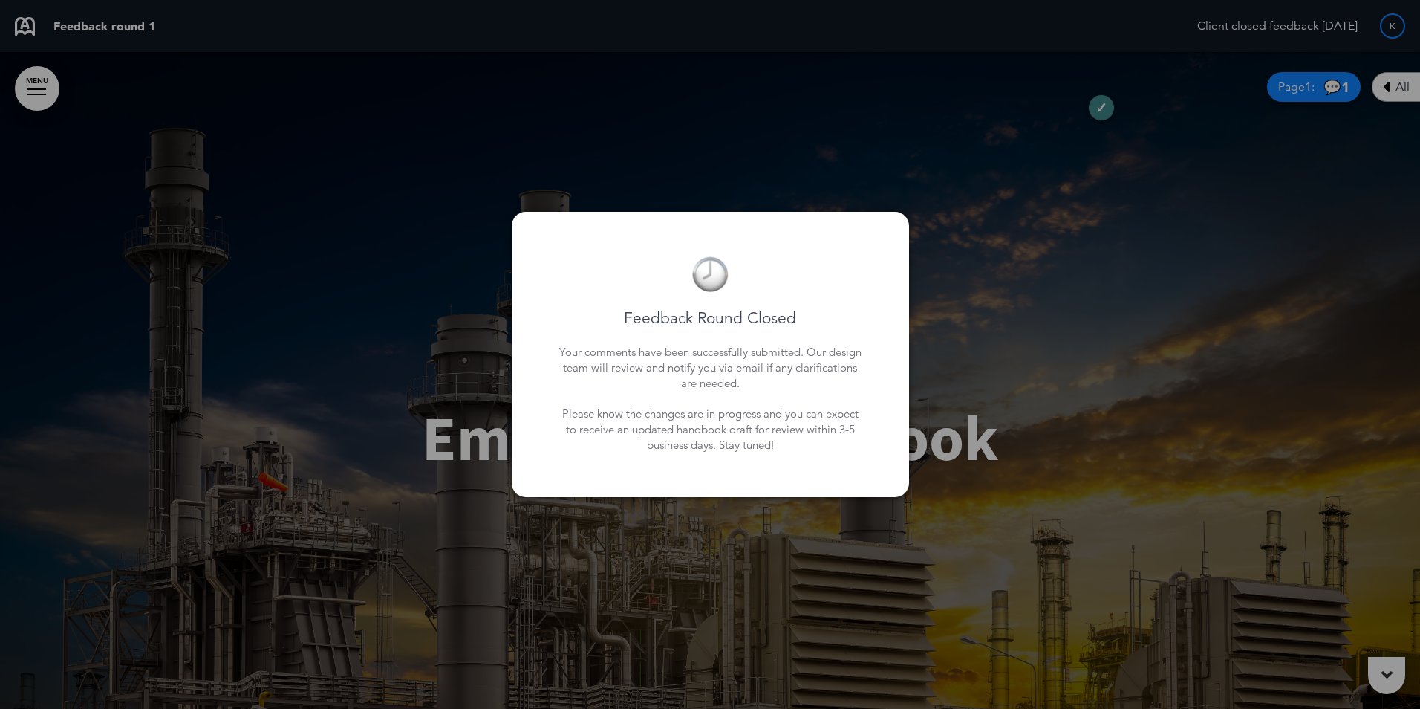
click at [135, 25] on div at bounding box center [710, 354] width 1420 height 709
drag, startPoint x: 29, startPoint y: 88, endPoint x: 35, endPoint y: 93, distance: 7.9
click at [29, 89] on div at bounding box center [710, 354] width 1420 height 709
click at [1108, 99] on div at bounding box center [710, 354] width 1420 height 709
click at [1018, 390] on div at bounding box center [710, 354] width 1420 height 709
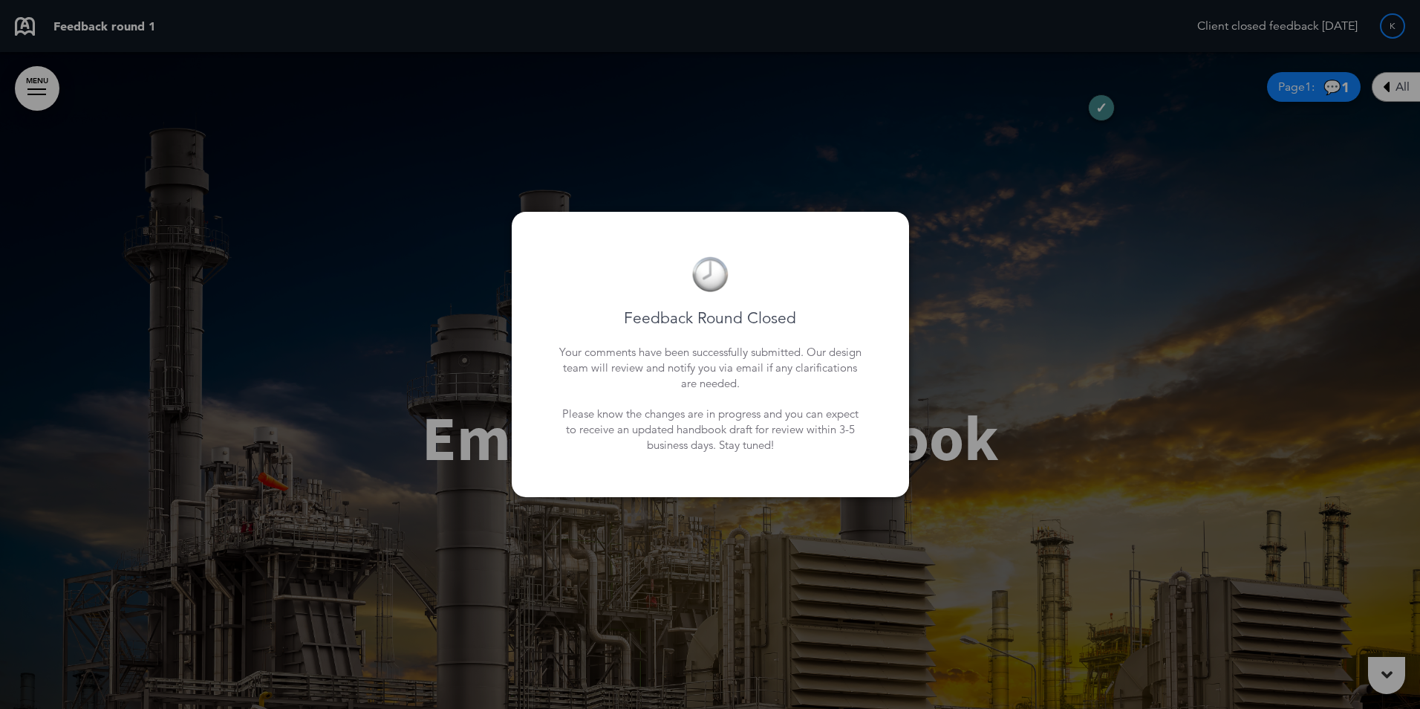
click at [1382, 32] on div at bounding box center [710, 354] width 1420 height 709
click at [1388, 26] on div at bounding box center [710, 354] width 1420 height 709
click at [1316, 27] on div at bounding box center [710, 354] width 1420 height 709
